Goal: Task Accomplishment & Management: Complete application form

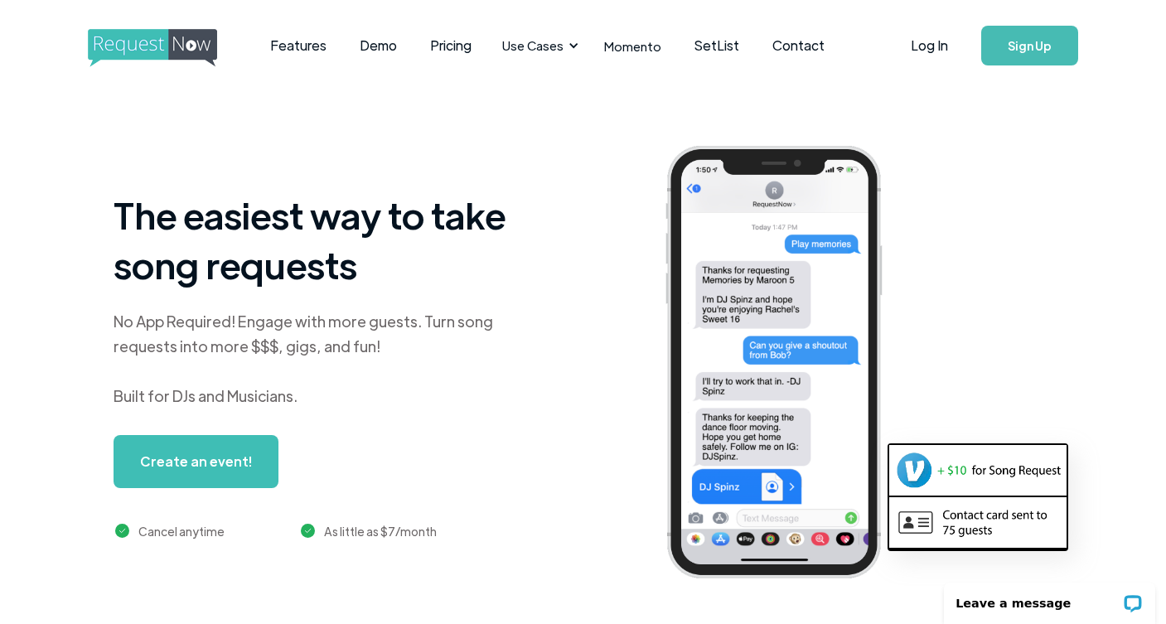
click at [1016, 41] on link "Sign Up" at bounding box center [1029, 46] width 97 height 40
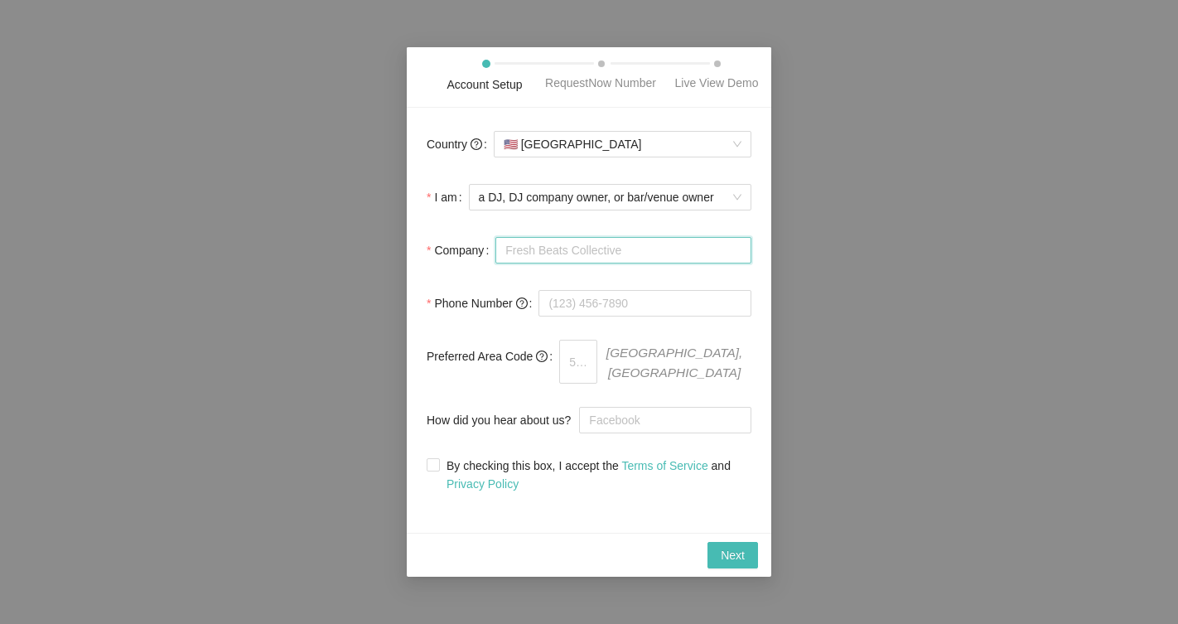
click at [592, 249] on input "Company" at bounding box center [623, 250] width 256 height 27
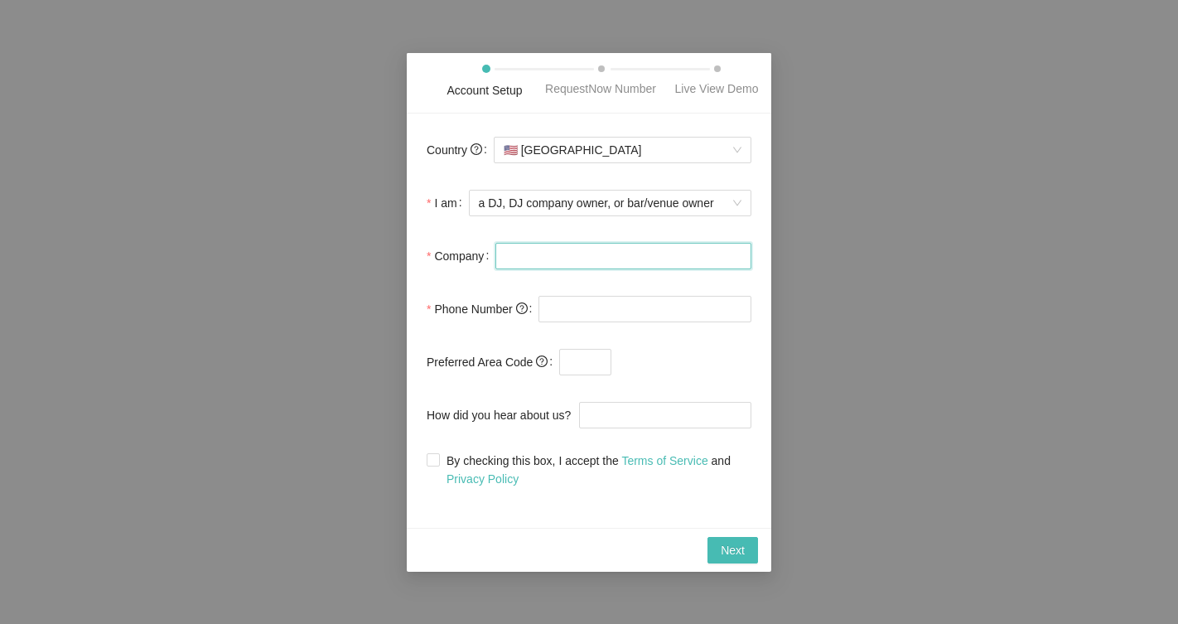
type input "FunDiscJockey.com"
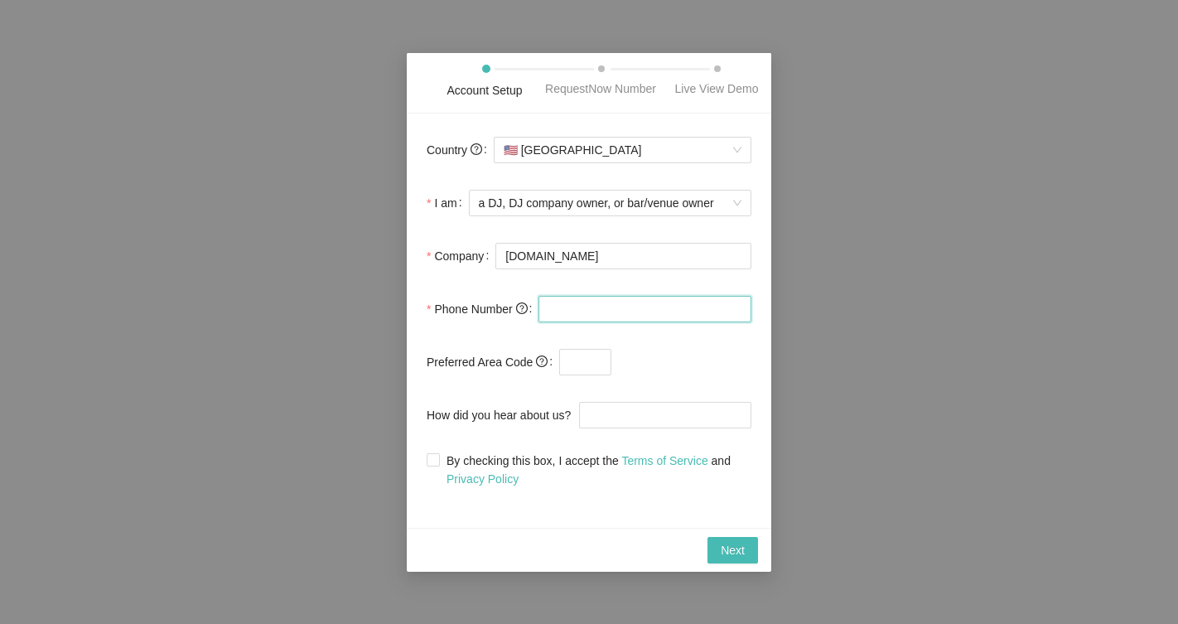
type input "(240) 229-1053"
click at [582, 361] on input "text" at bounding box center [585, 362] width 52 height 27
type input "301"
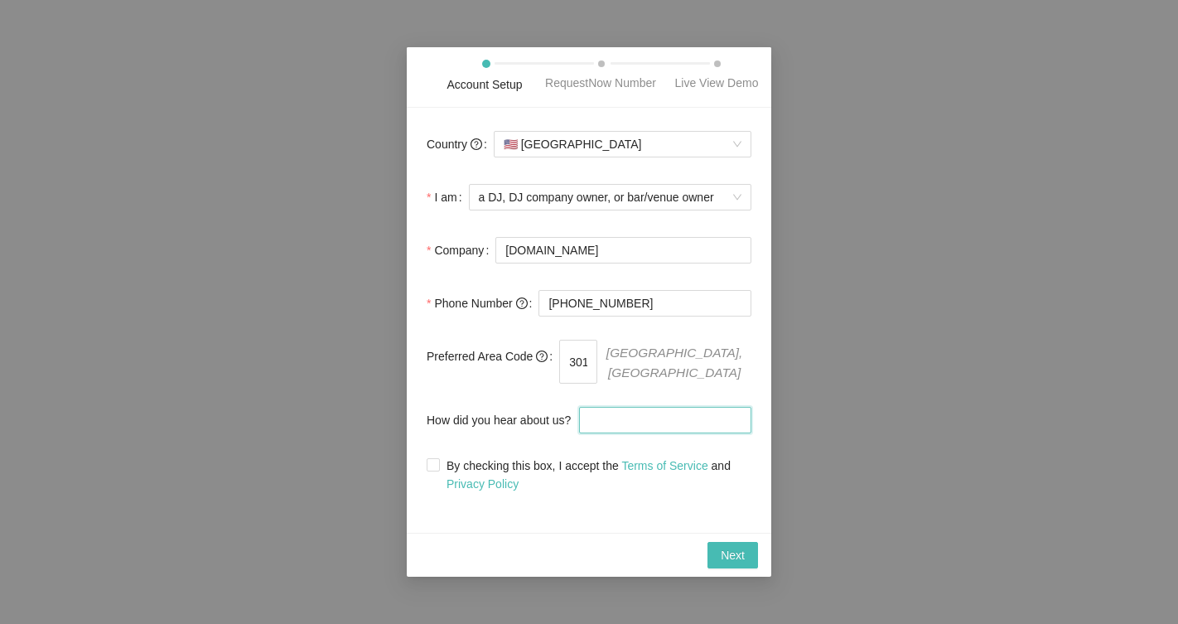
click at [615, 416] on input "How did you hear about us?" at bounding box center [665, 420] width 172 height 27
type input "Crate Hackers"
click at [433, 458] on input "By checking this box, I accept the Terms of Service and Privacy Policy" at bounding box center [433, 464] width 12 height 12
checkbox input "true"
click at [741, 548] on span "Next" at bounding box center [733, 555] width 24 height 18
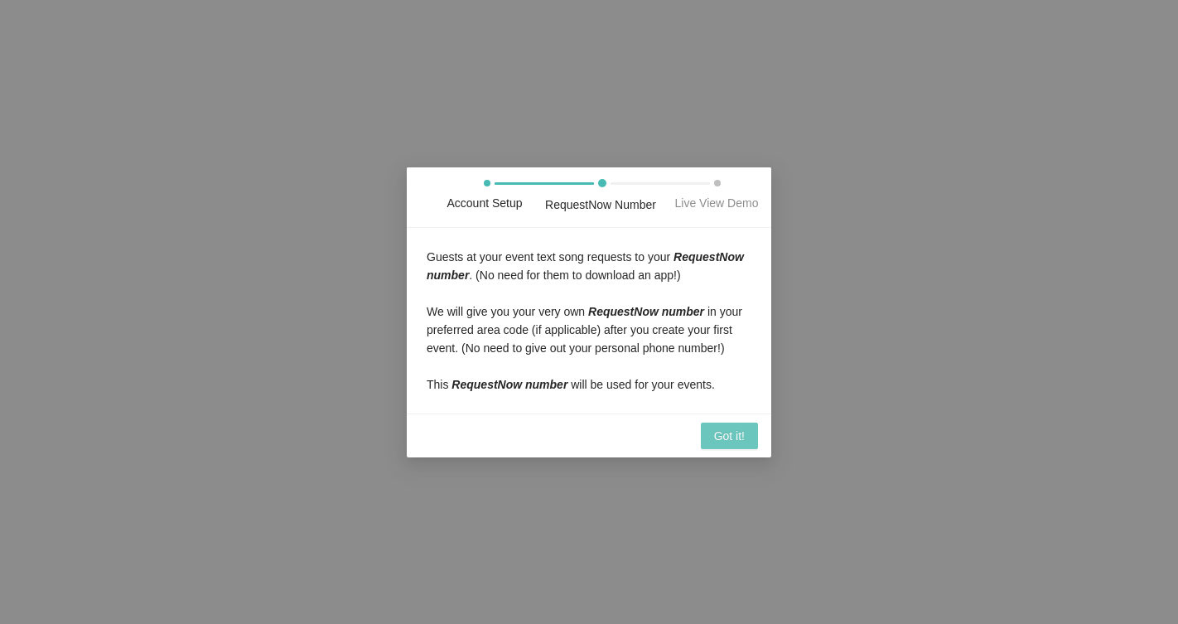
click at [722, 427] on span "Got it!" at bounding box center [729, 436] width 31 height 18
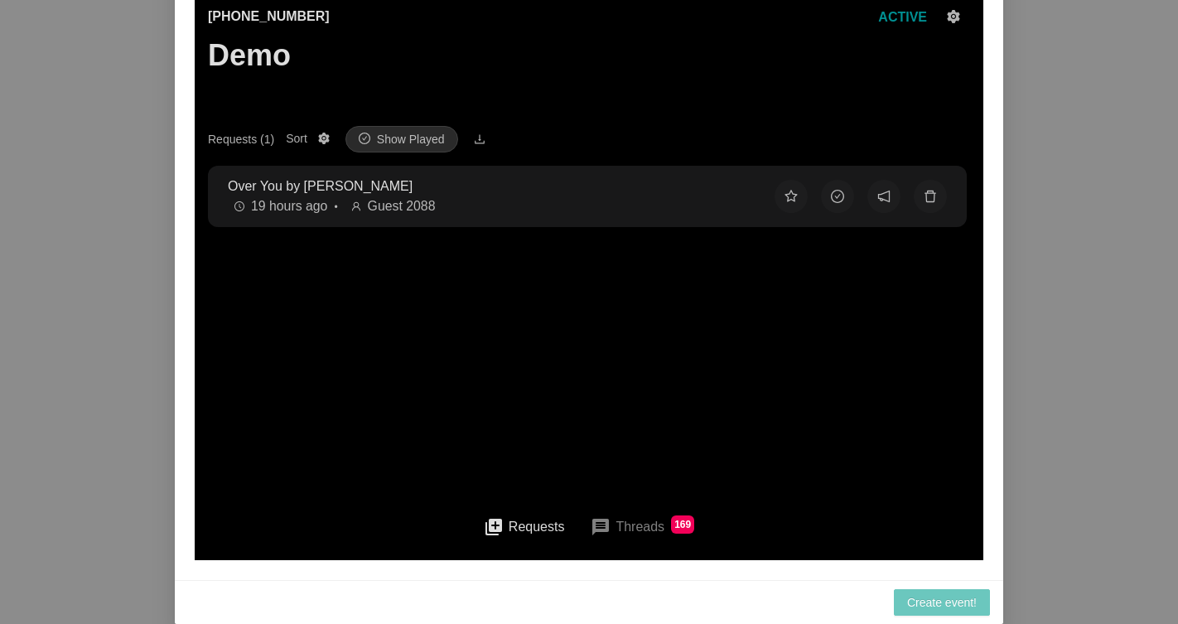
scroll to position [2, 0]
click at [935, 606] on span "Create event!" at bounding box center [942, 602] width 70 height 18
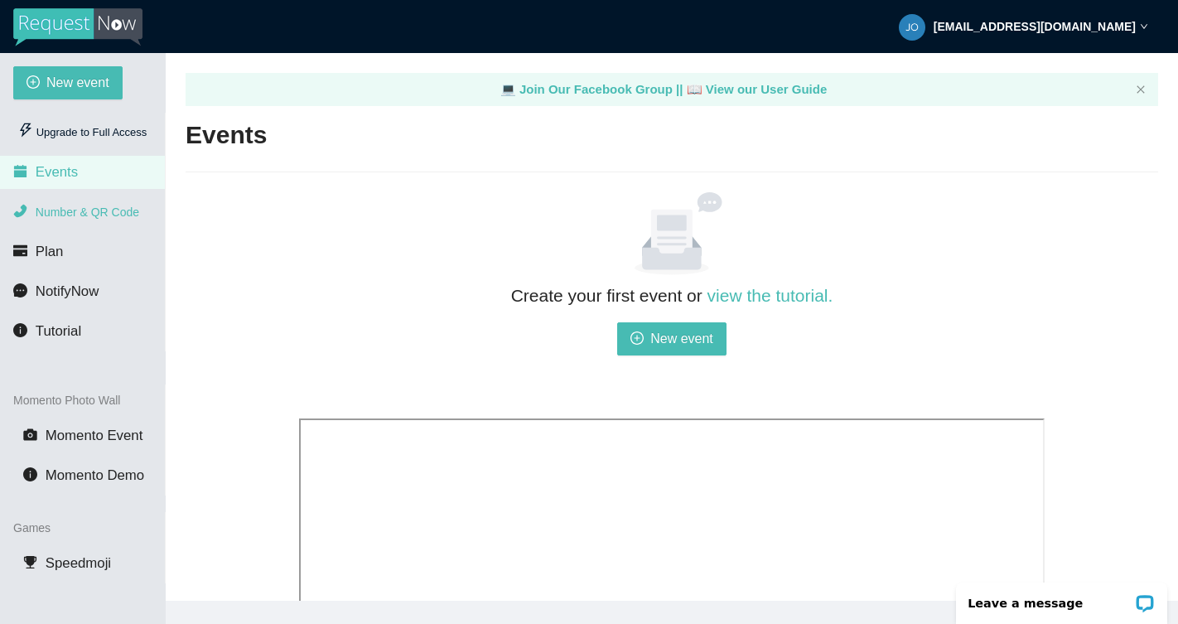
click at [84, 209] on span "Number & QR Code" at bounding box center [88, 211] width 104 height 13
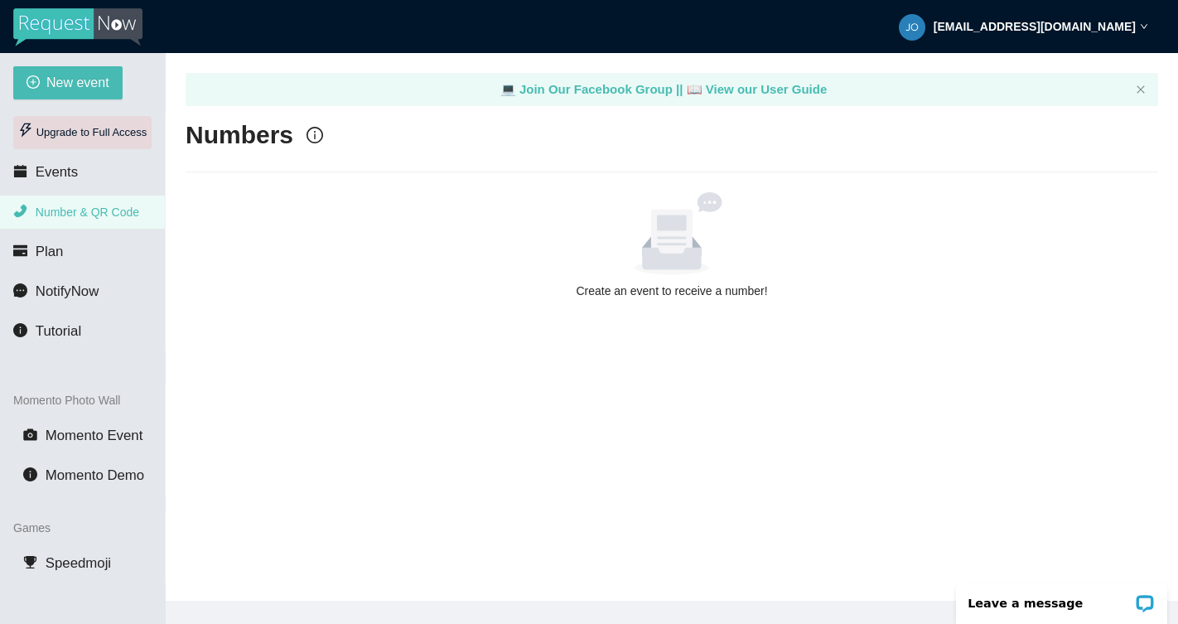
click at [89, 129] on div "Upgrade to Full Access" at bounding box center [82, 132] width 138 height 33
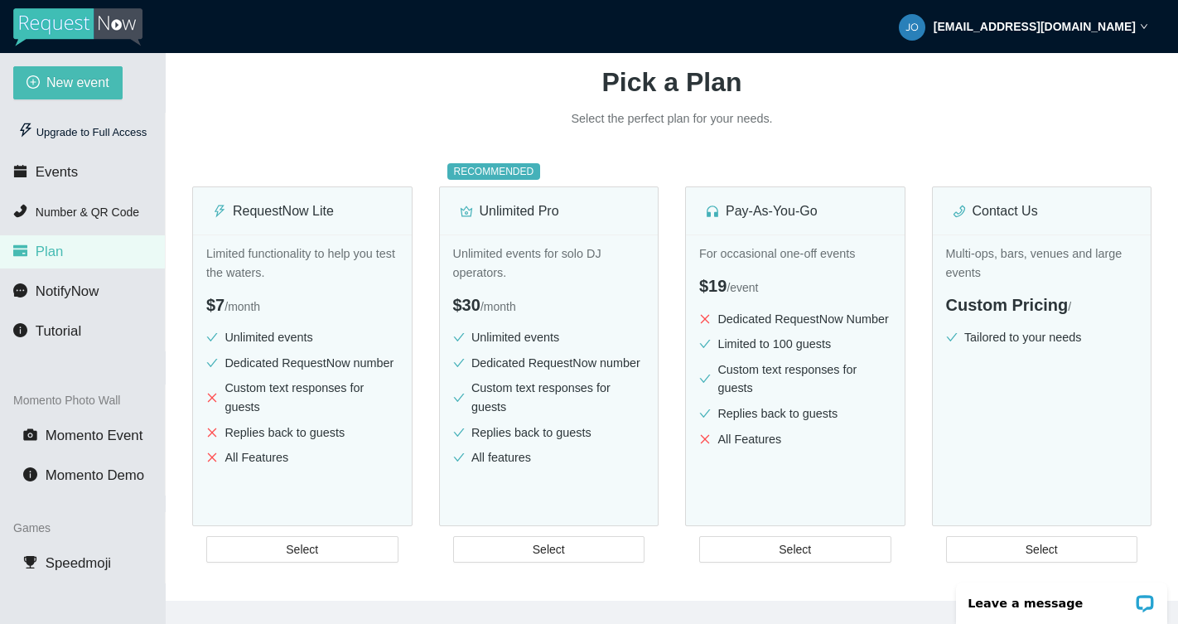
scroll to position [166, 0]
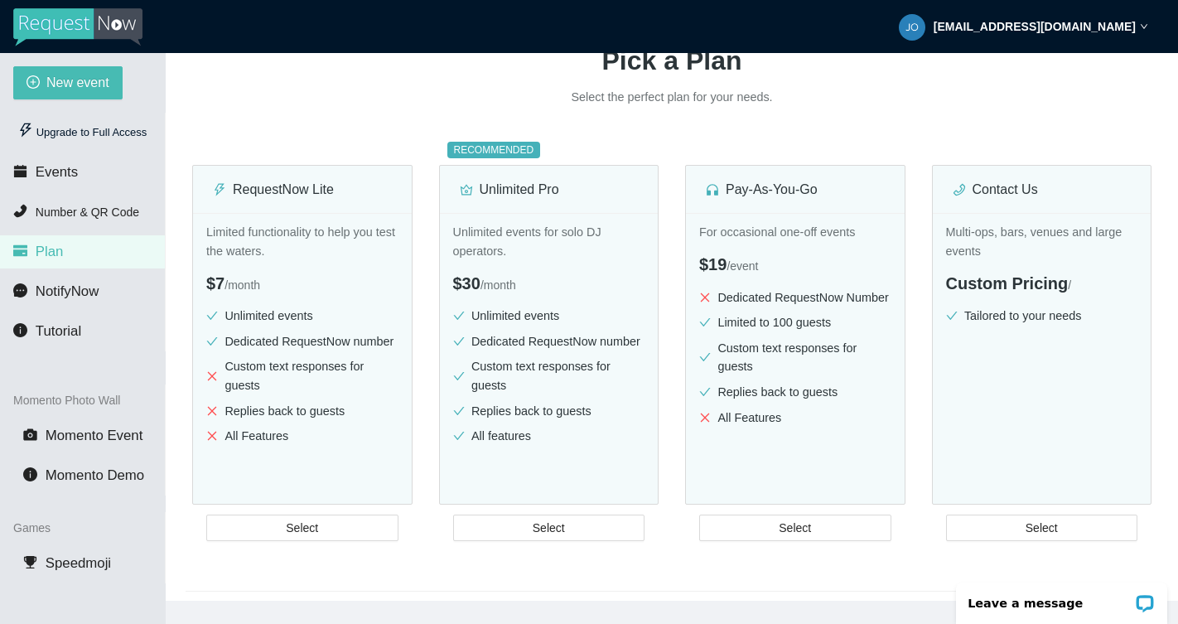
click at [35, 14] on img at bounding box center [77, 27] width 129 height 38
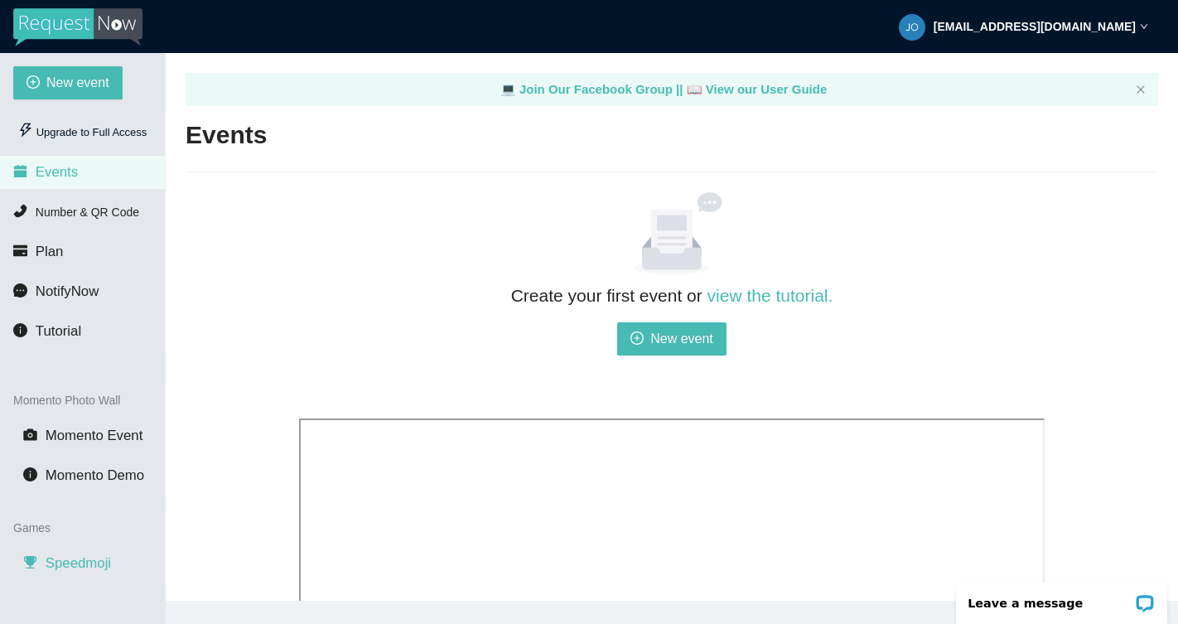
click at [79, 555] on span "Speedmoji" at bounding box center [78, 563] width 65 height 16
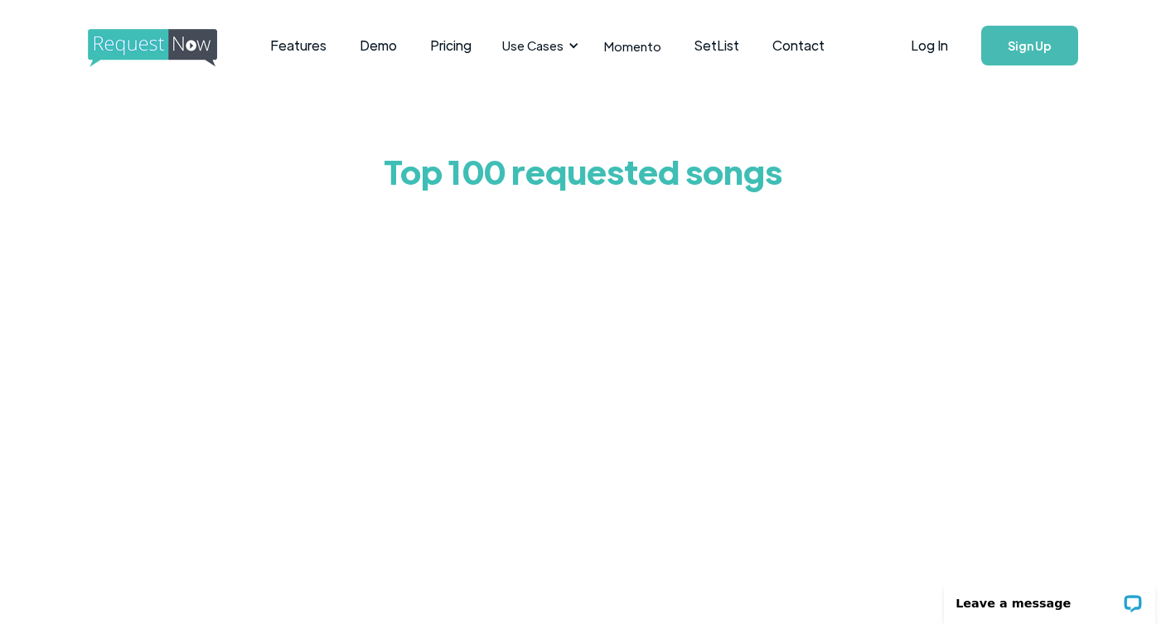
click at [181, 113] on div "Top 100 requested songs" at bounding box center [583, 478] width 1166 height 775
